Goal: Find specific page/section: Find specific page/section

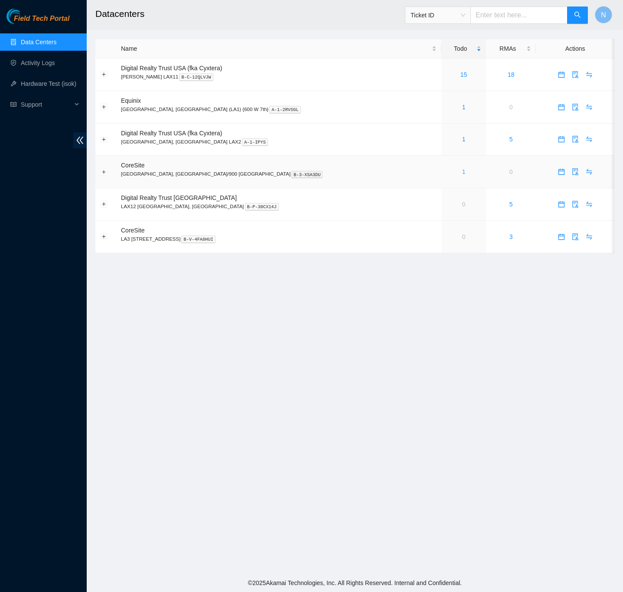
click at [462, 175] on link "1" at bounding box center [463, 171] width 3 height 7
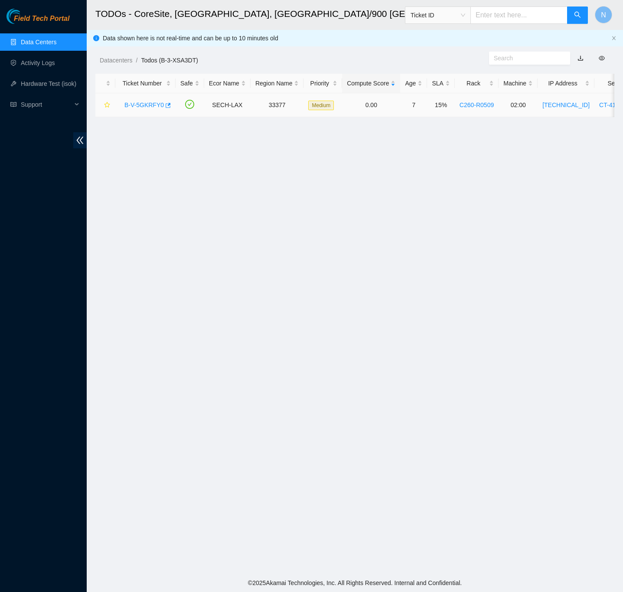
click at [146, 107] on link "B-V-5GKRFY0" at bounding box center [143, 104] width 39 height 7
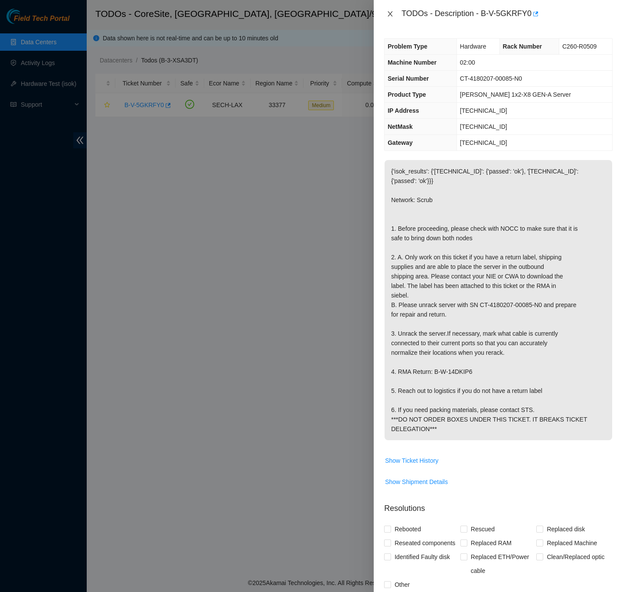
click at [389, 12] on icon "close" at bounding box center [390, 13] width 5 height 5
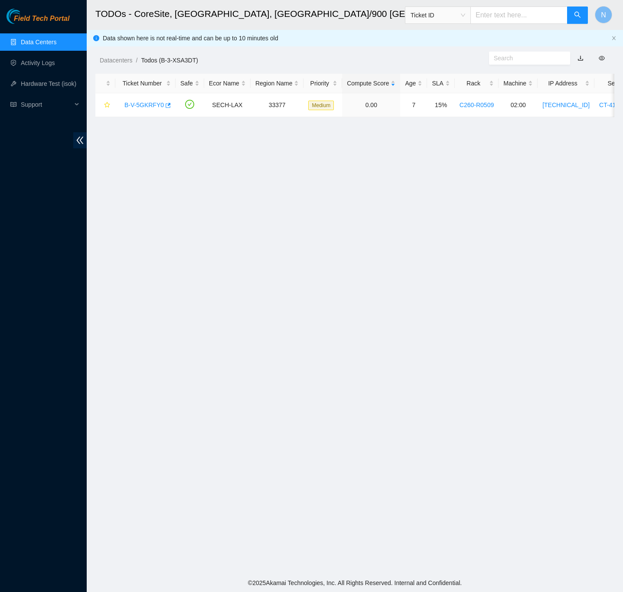
click at [50, 39] on link "Data Centers" at bounding box center [39, 42] width 36 height 7
